Goal: Task Accomplishment & Management: Manage account settings

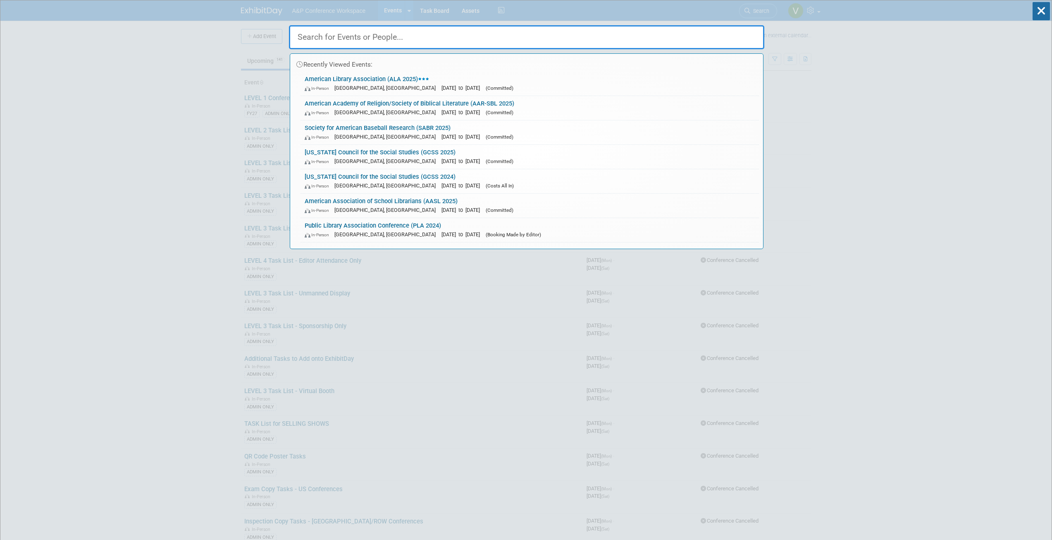
click at [364, 84] on div "In-Person Philadelphia, PA Jun 26, 2025 to Jun 30, 2025 (Committed)" at bounding box center [530, 88] width 450 height 9
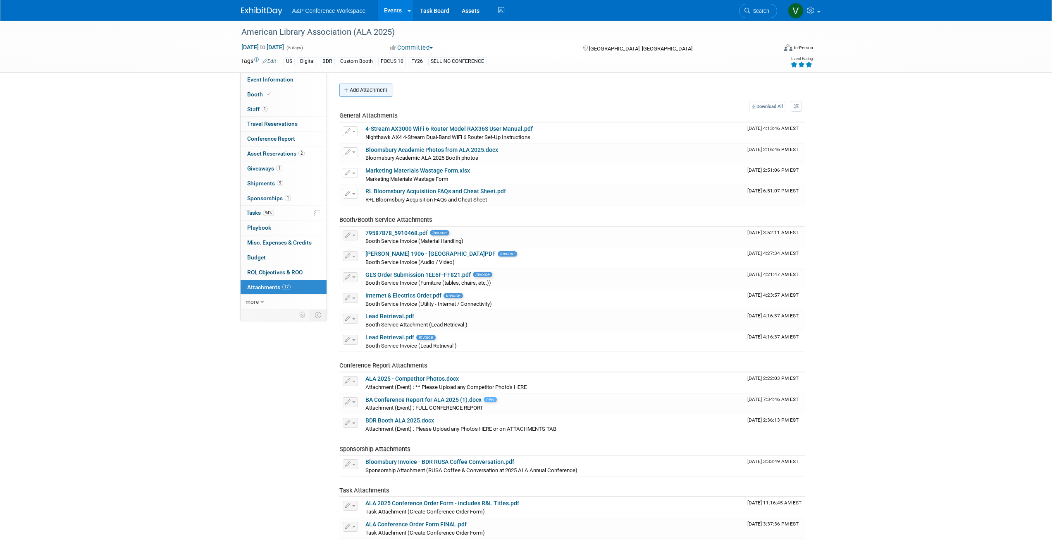
click at [375, 88] on button "Add Attachment" at bounding box center [365, 90] width 53 height 13
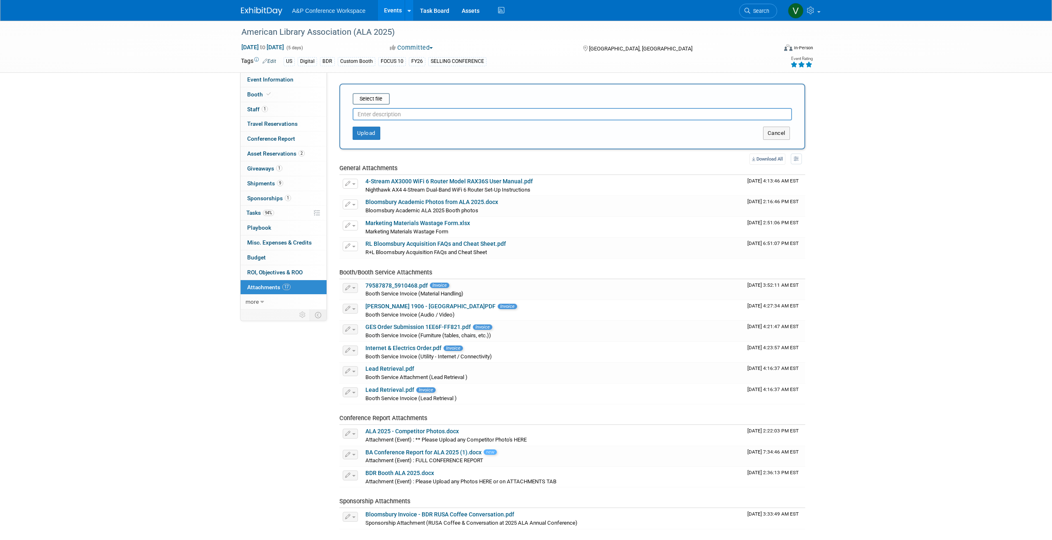
click at [415, 115] on input "text" at bounding box center [572, 114] width 439 height 12
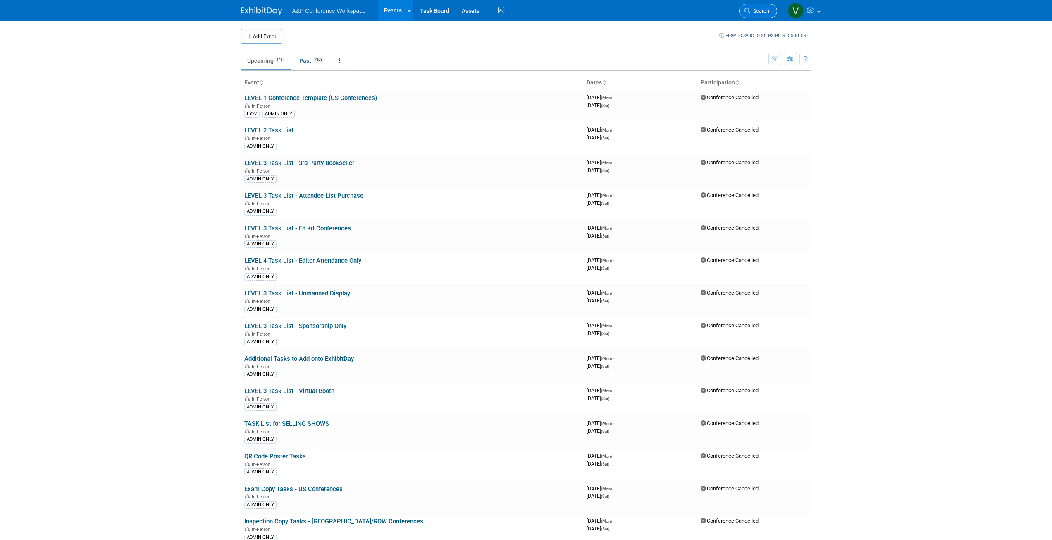
click at [764, 8] on span "Search" at bounding box center [759, 11] width 19 height 6
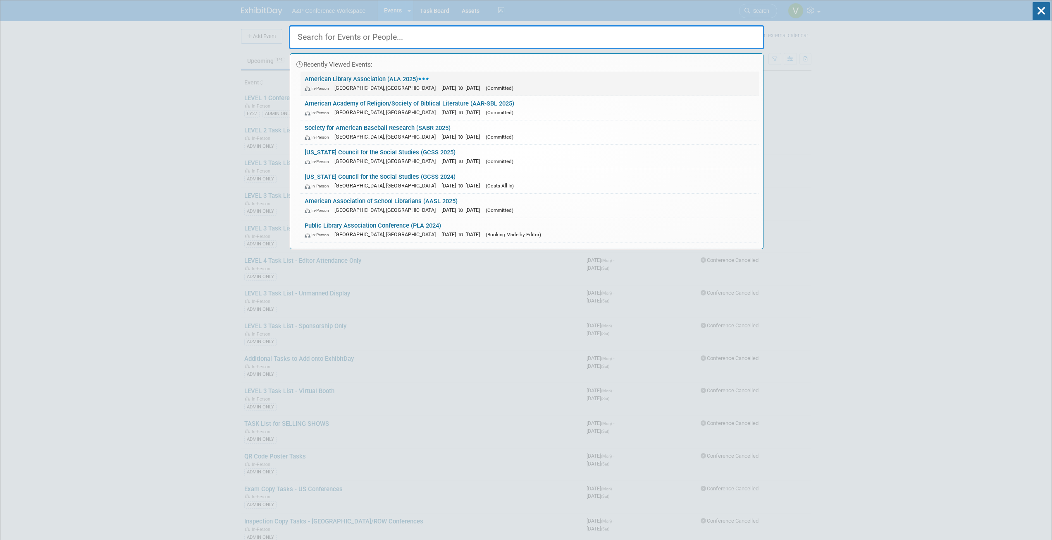
click at [413, 82] on link "American Library Association (ALA 2025) In-Person Philadelphia, PA Jun 26, 2025…" at bounding box center [530, 84] width 458 height 24
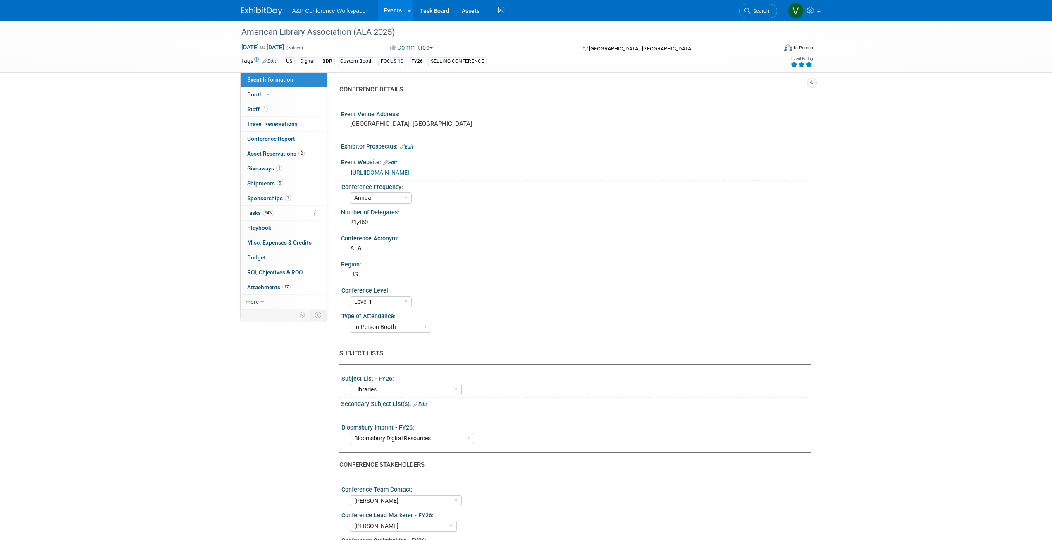
select select "Annual"
select select "Level 1"
select select "In-Person Booth"
select select "Libraries"
select select "Bloomsbury Digital Resources"
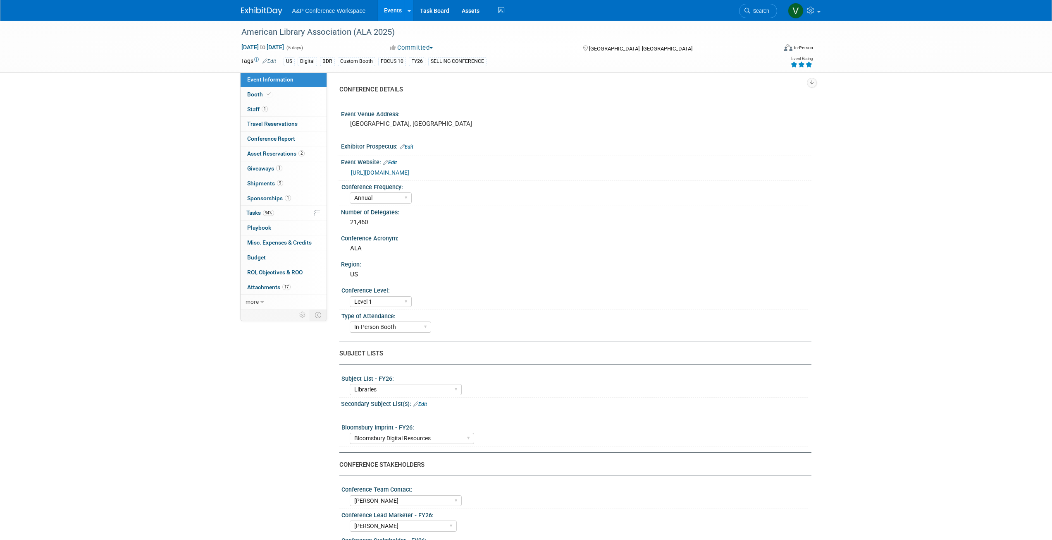
select select "[PERSON_NAME]"
select select "BDR Product Awareness and Trial Generation​"
click at [265, 284] on span "Attachments 17" at bounding box center [268, 287] width 43 height 7
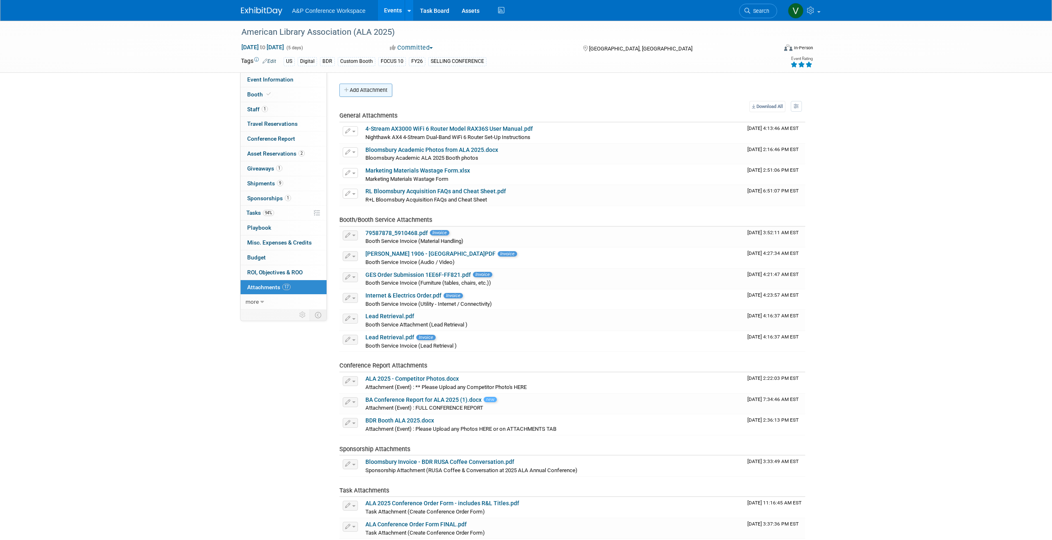
click at [355, 88] on button "Add Attachment" at bounding box center [365, 90] width 53 height 13
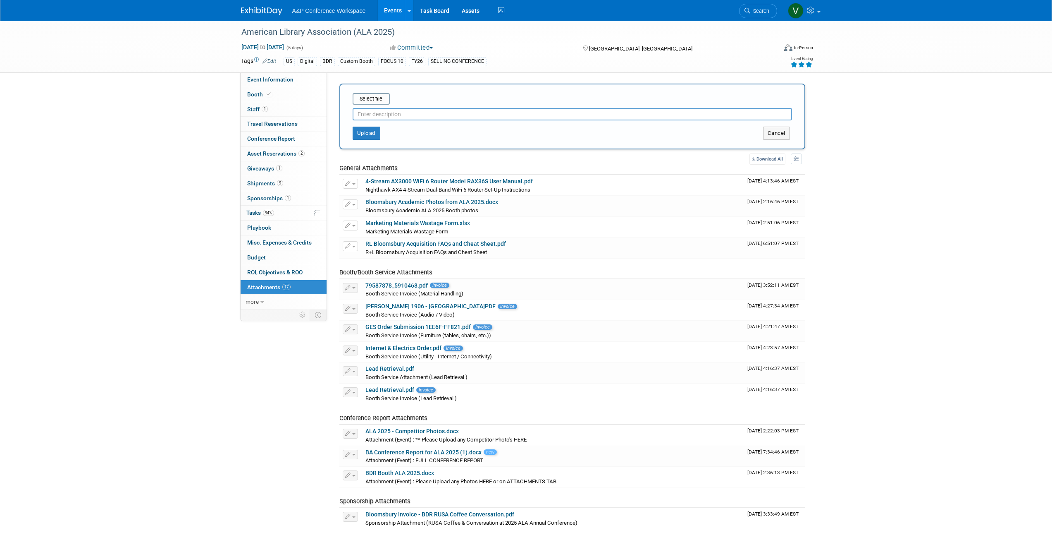
click at [358, 112] on input "text" at bounding box center [572, 114] width 439 height 12
click at [386, 112] on input "ALA 2025 Onsite Survey" at bounding box center [572, 114] width 439 height 12
type input "ALA 2025 Bloomsbury Academic Onsite Survey"
click at [370, 132] on button "Upload" at bounding box center [367, 133] width 28 height 13
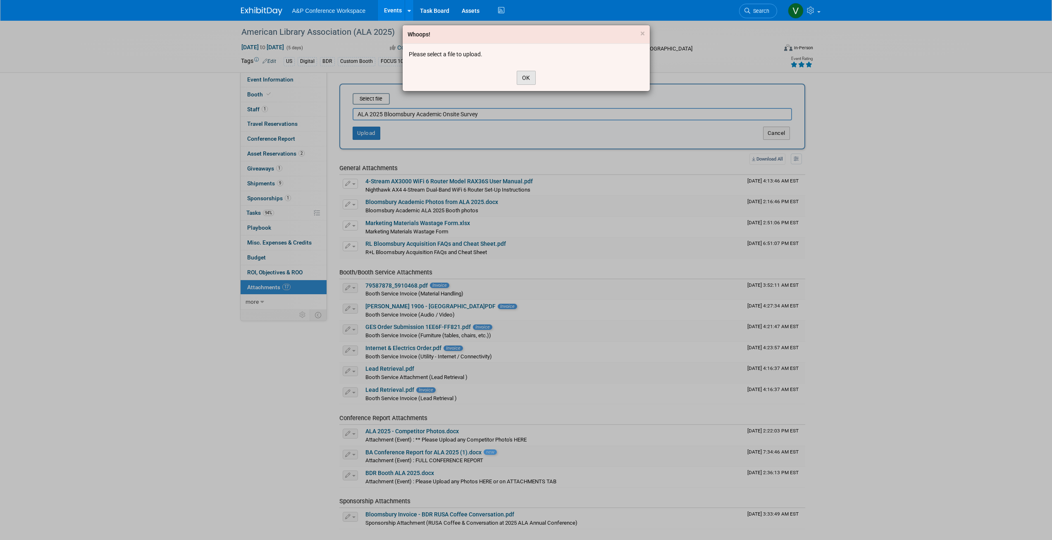
click at [524, 78] on button "OK" at bounding box center [526, 78] width 19 height 14
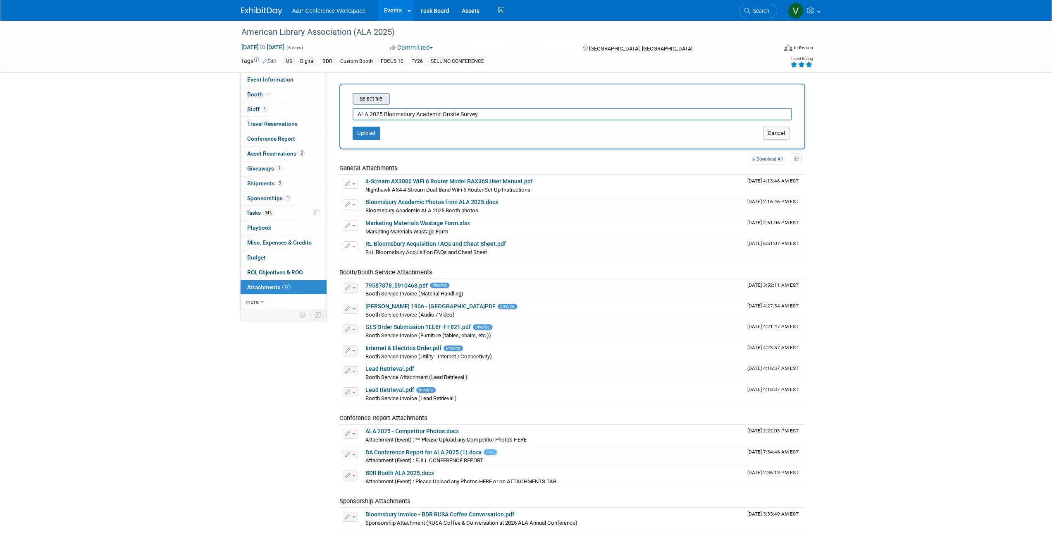
click at [379, 96] on input "file" at bounding box center [340, 99] width 98 height 10
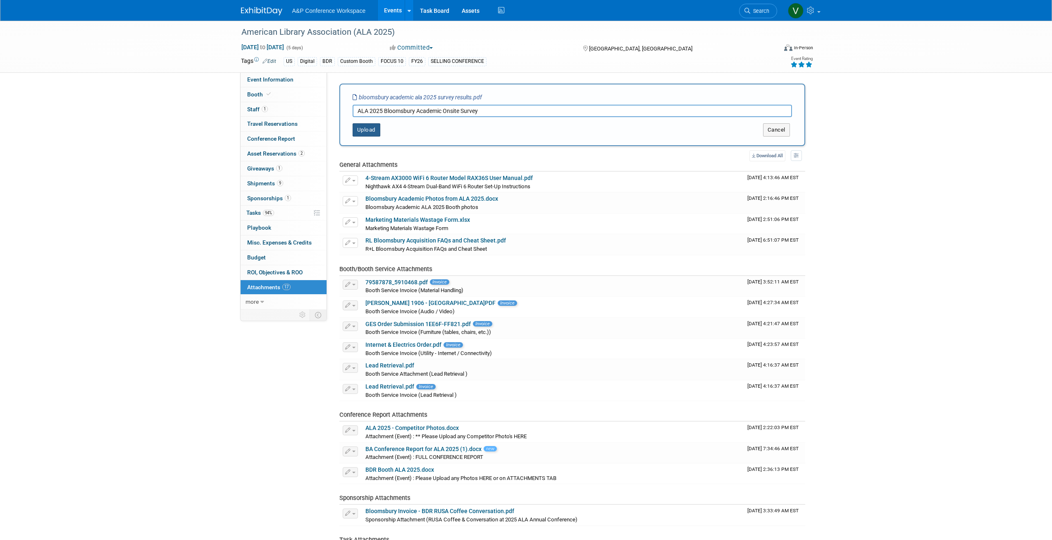
click at [368, 129] on button "Upload" at bounding box center [367, 129] width 28 height 13
